Goal: Task Accomplishment & Management: Use online tool/utility

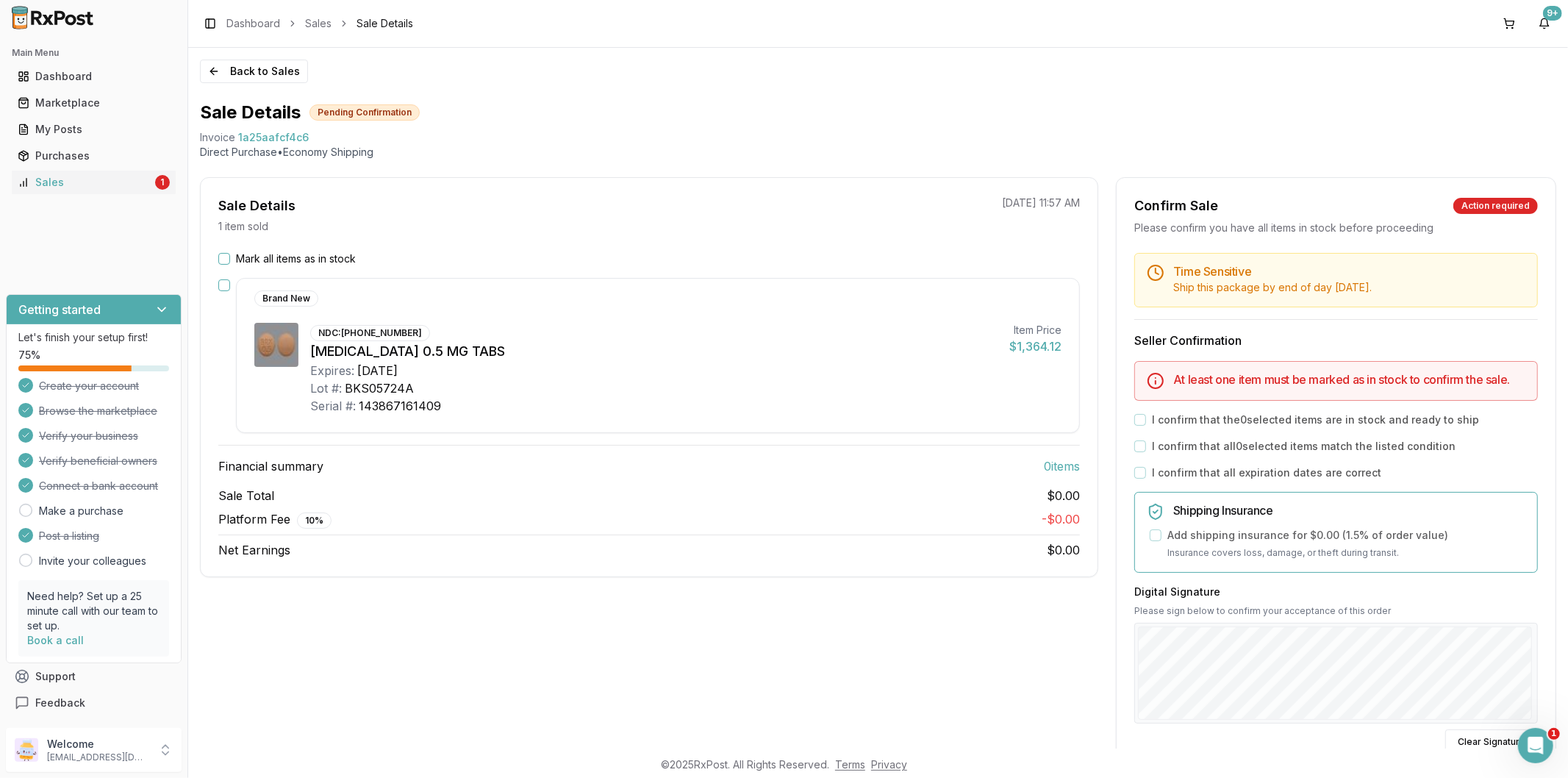
click at [223, 262] on button "Mark all items as in stock" at bounding box center [224, 259] width 12 height 12
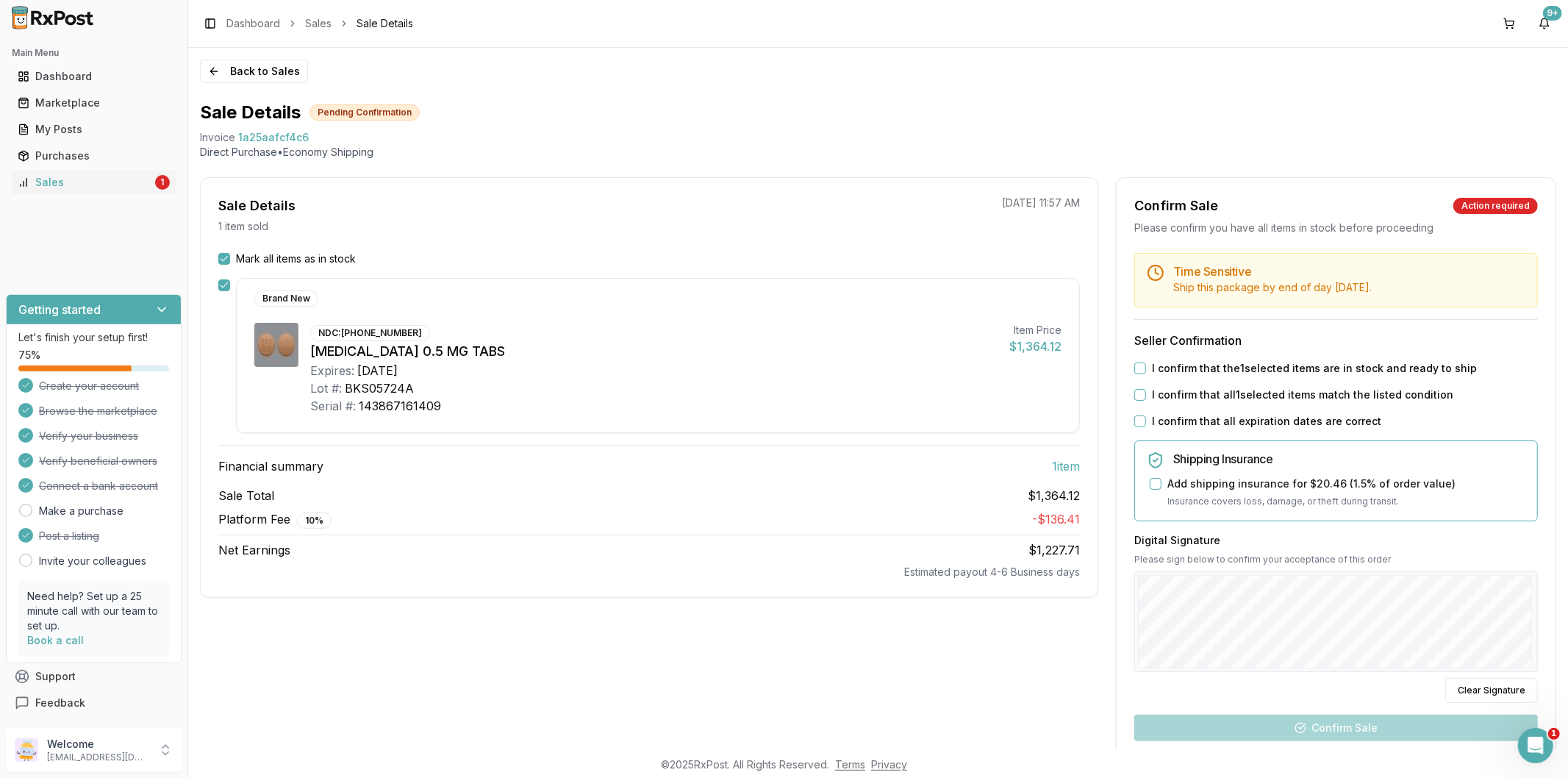
click at [1162, 368] on label "I confirm that the 1 selected items are in stock and ready to ship" at bounding box center [1314, 368] width 325 height 14
click at [1146, 368] on button "I confirm that the 1 selected items are in stock and ready to ship" at bounding box center [1141, 369] width 12 height 12
click at [1162, 398] on label "I confirm that all 1 selected items match the listed condition" at bounding box center [1302, 394] width 302 height 14
click at [1146, 398] on button "I confirm that all 1 selected items match the listed condition" at bounding box center [1141, 395] width 12 height 12
click at [1159, 421] on label "I confirm that all expiration dates are correct" at bounding box center [1266, 420] width 229 height 14
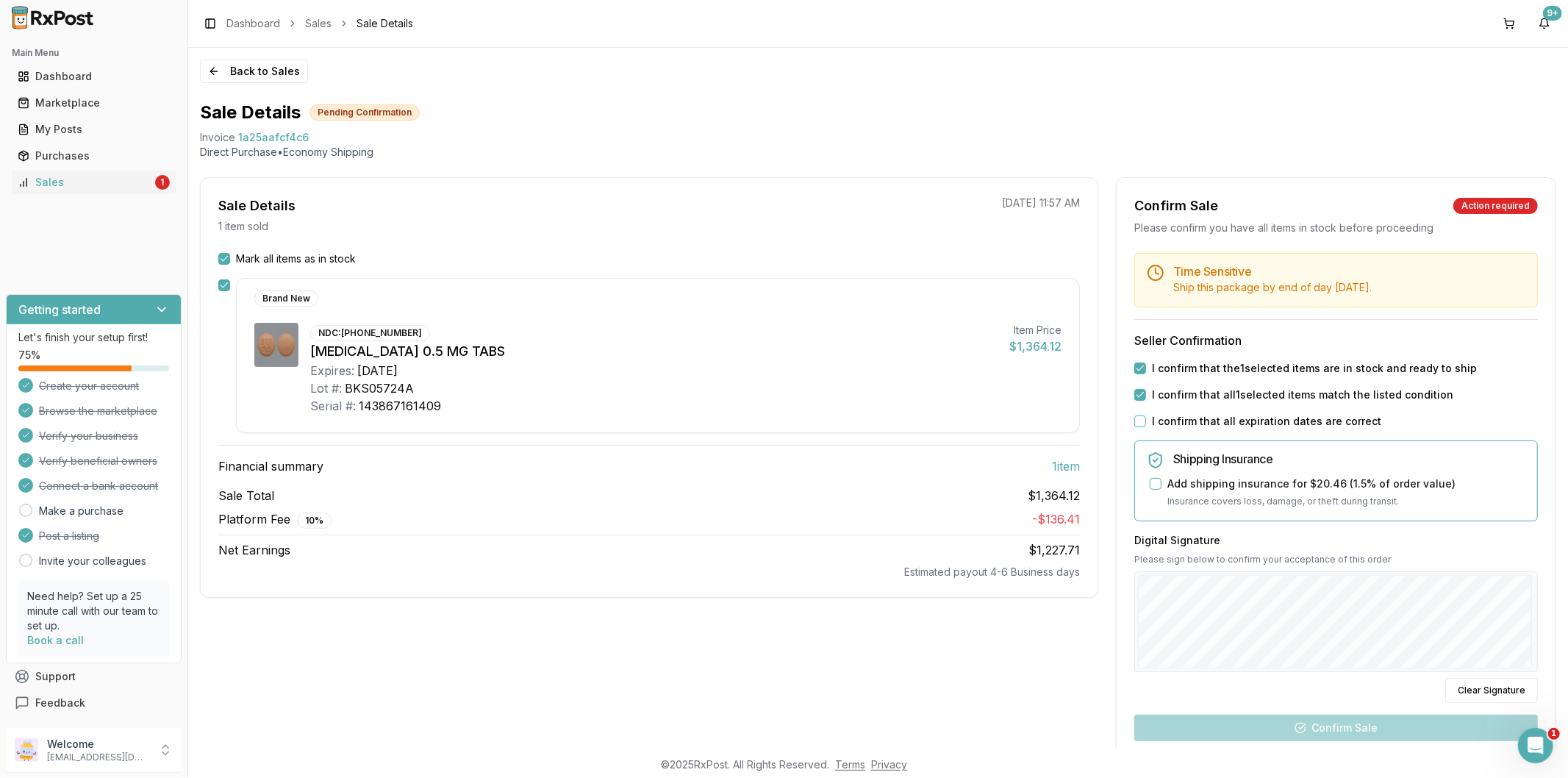
click at [1146, 421] on button "I confirm that all expiration dates are correct" at bounding box center [1141, 421] width 12 height 12
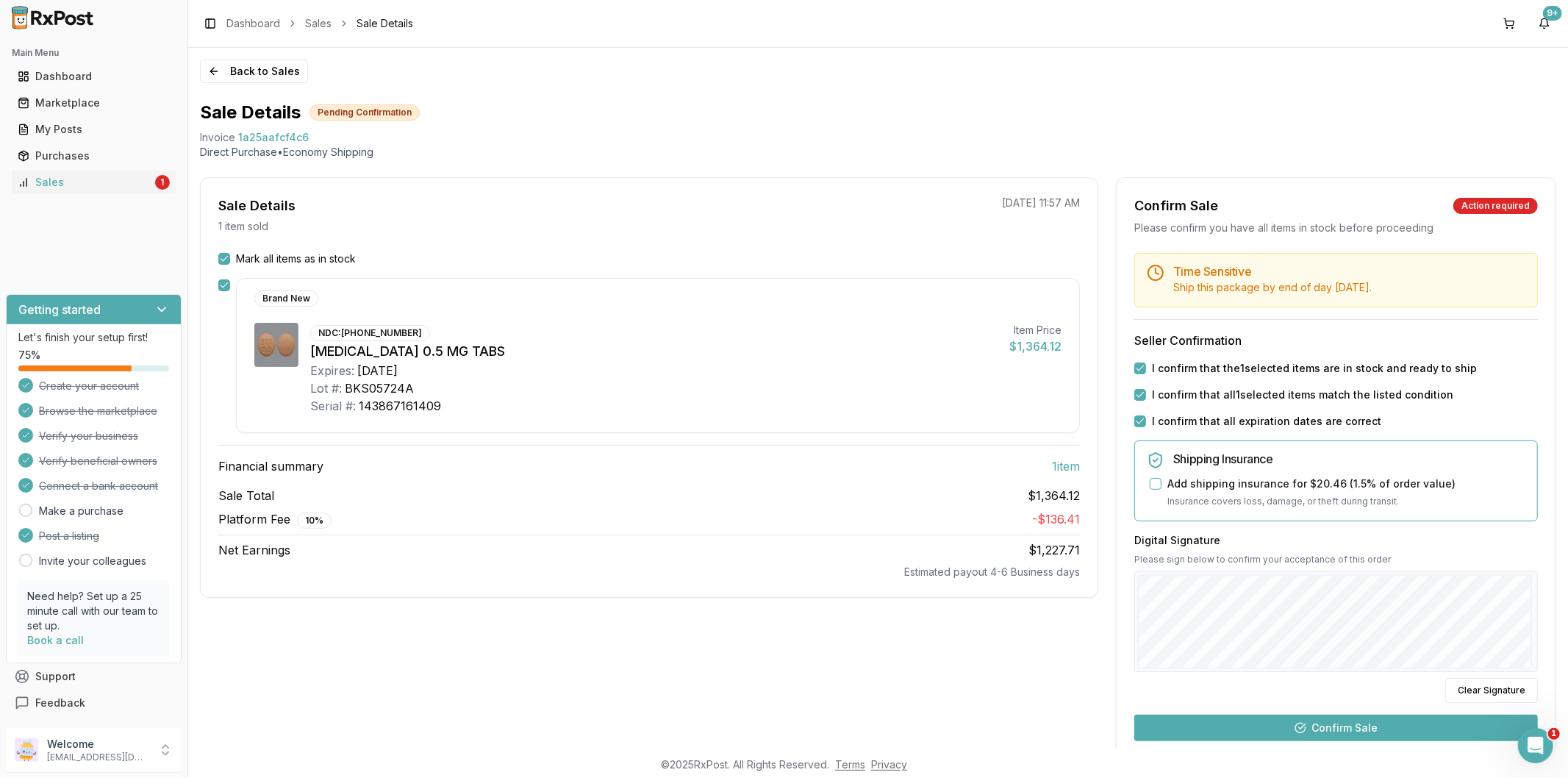
click at [1390, 731] on button "Confirm Sale" at bounding box center [1336, 727] width 403 height 26
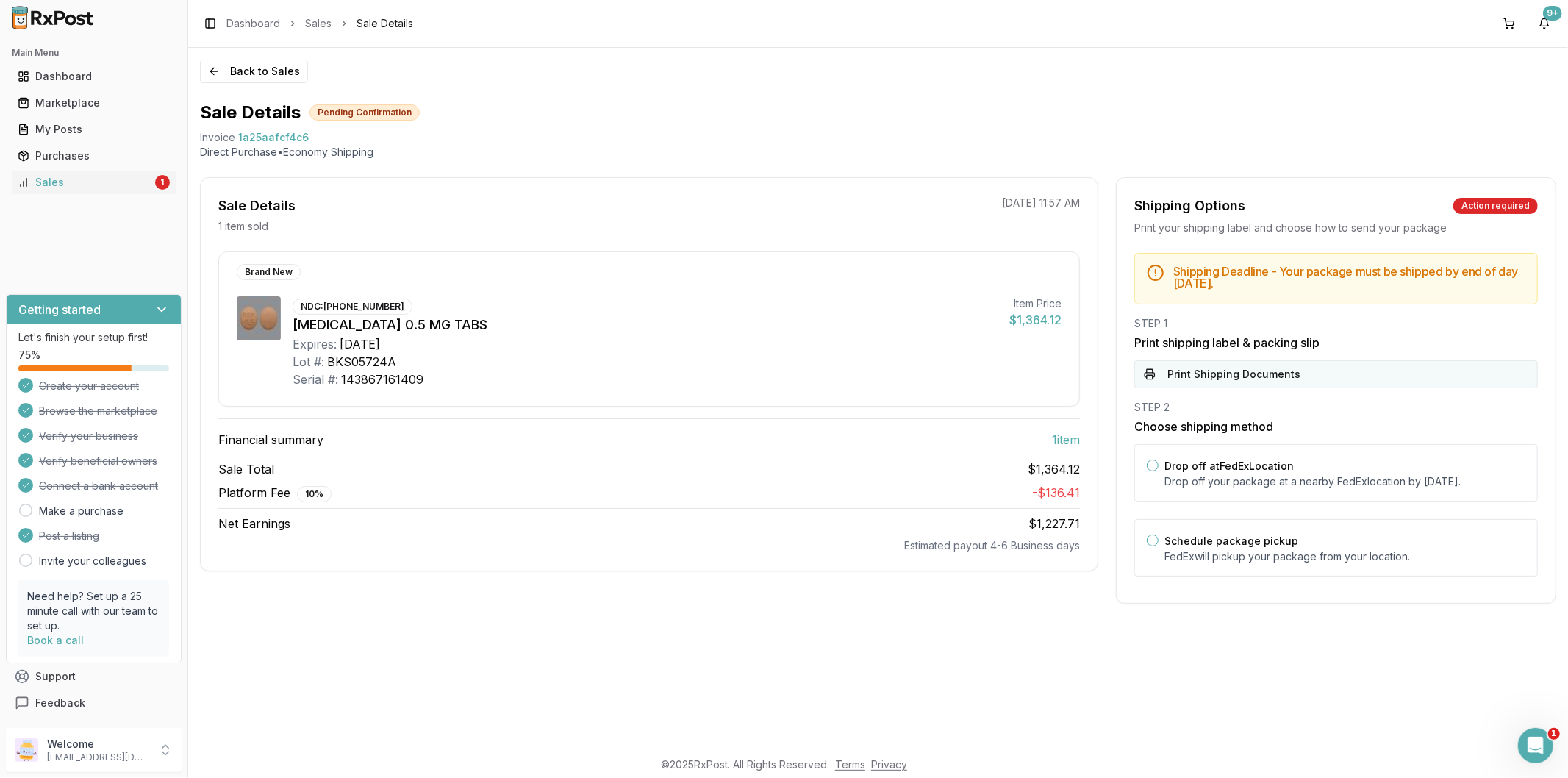
click at [1213, 380] on button "Print Shipping Documents" at bounding box center [1336, 374] width 403 height 28
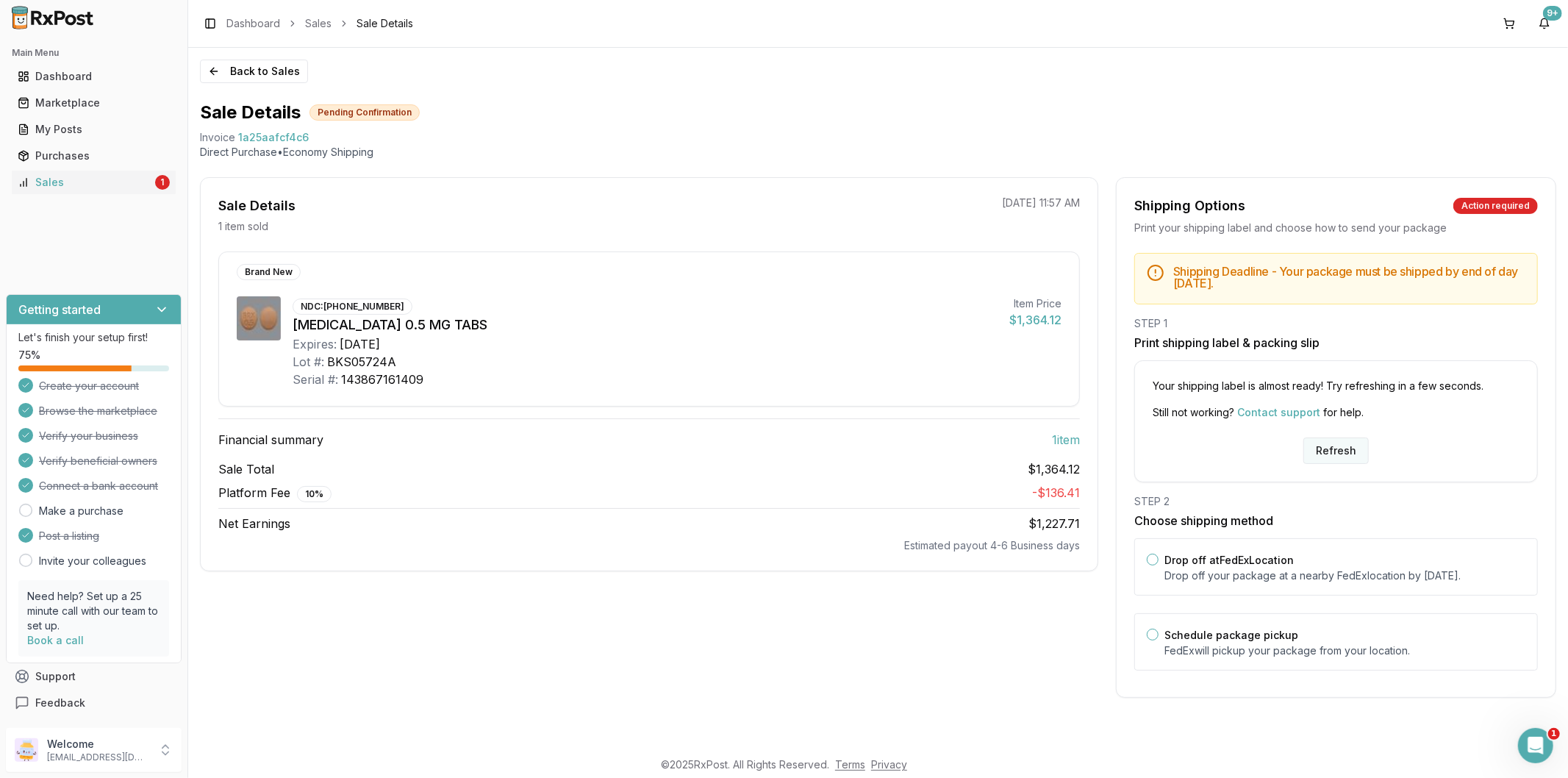
click at [1319, 454] on button "Refresh" at bounding box center [1336, 450] width 65 height 26
